Goal: Transaction & Acquisition: Purchase product/service

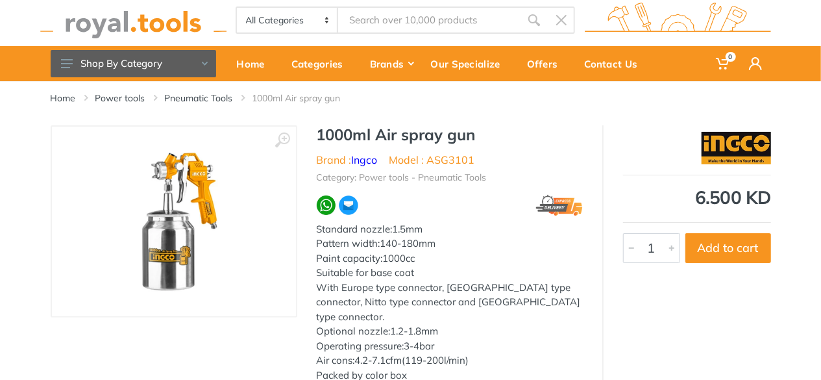
scroll to position [8, 0]
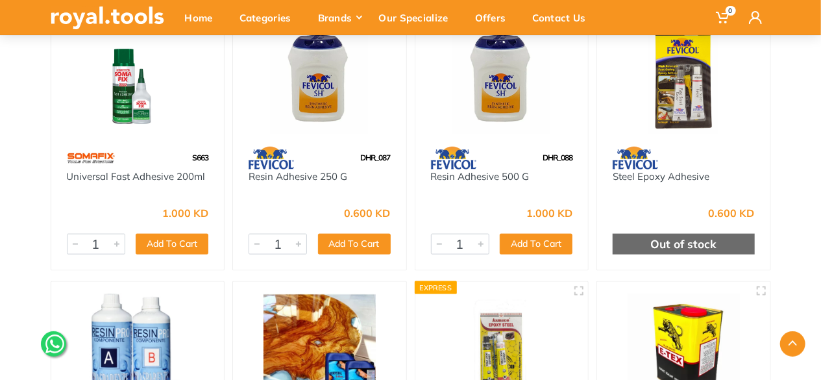
scroll to position [967, 0]
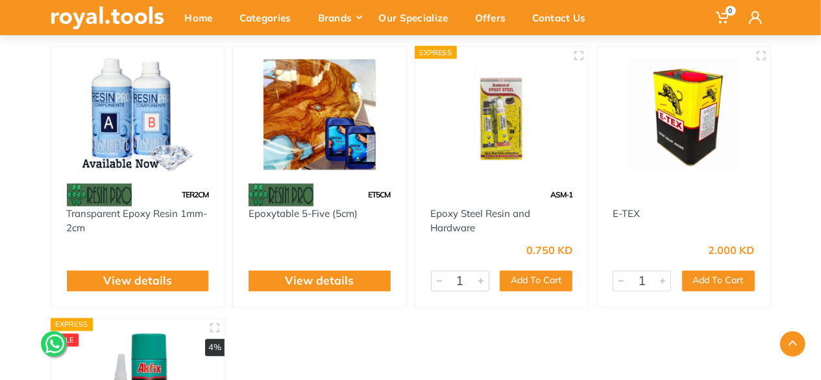
click at [160, 140] on img at bounding box center [138, 114] width 150 height 112
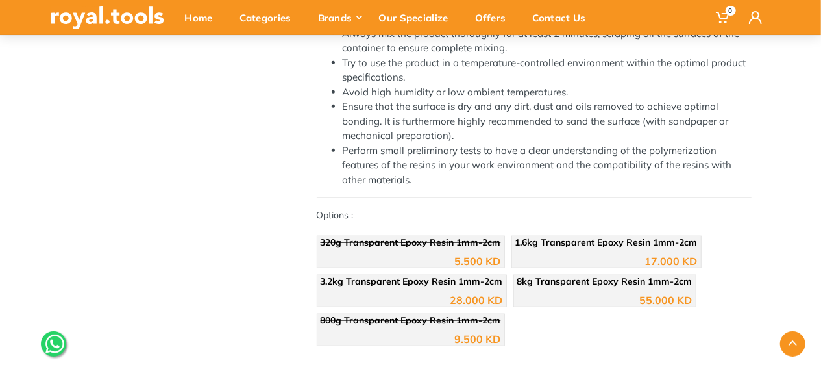
scroll to position [580, 0]
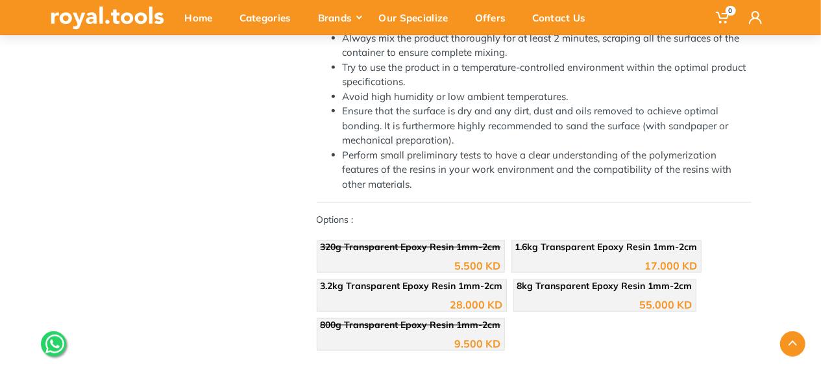
click at [407, 259] on div "5.500 KD" at bounding box center [411, 260] width 181 height 19
